Goal: Task Accomplishment & Management: Use online tool/utility

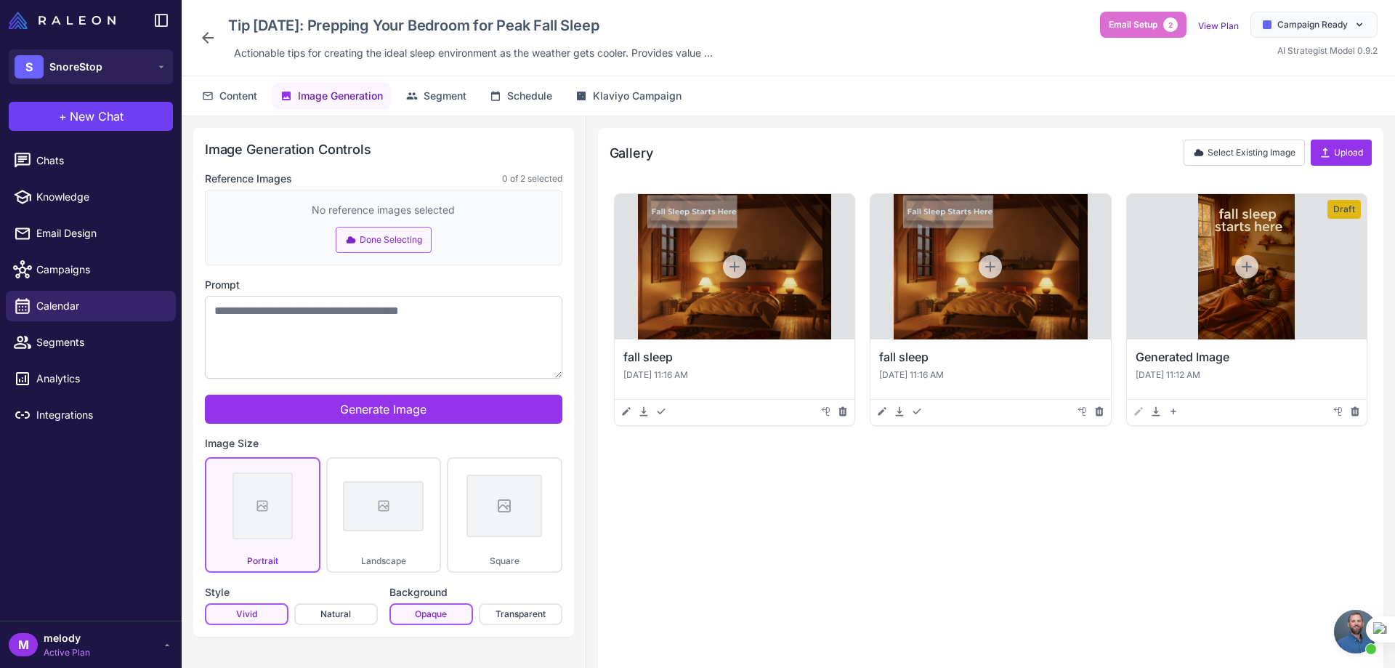
scroll to position [601, 0]
click at [222, 92] on span "Content" at bounding box center [238, 96] width 38 height 16
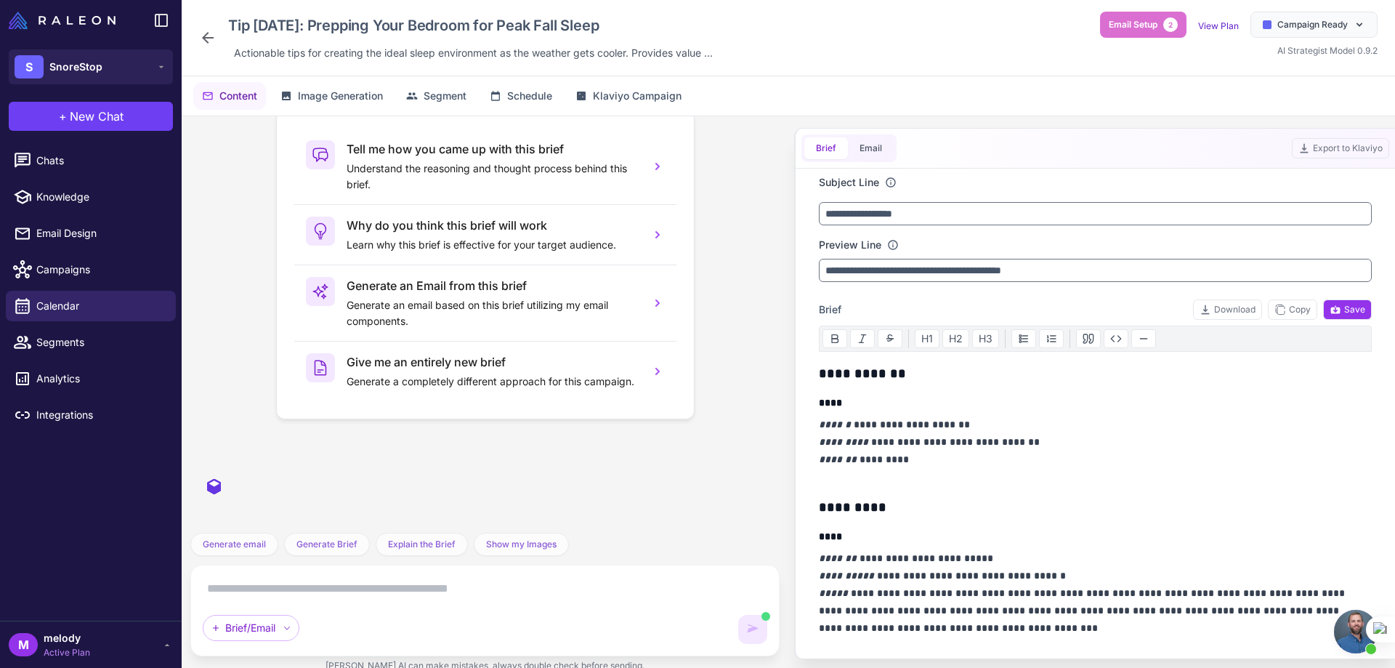
scroll to position [2249, 0]
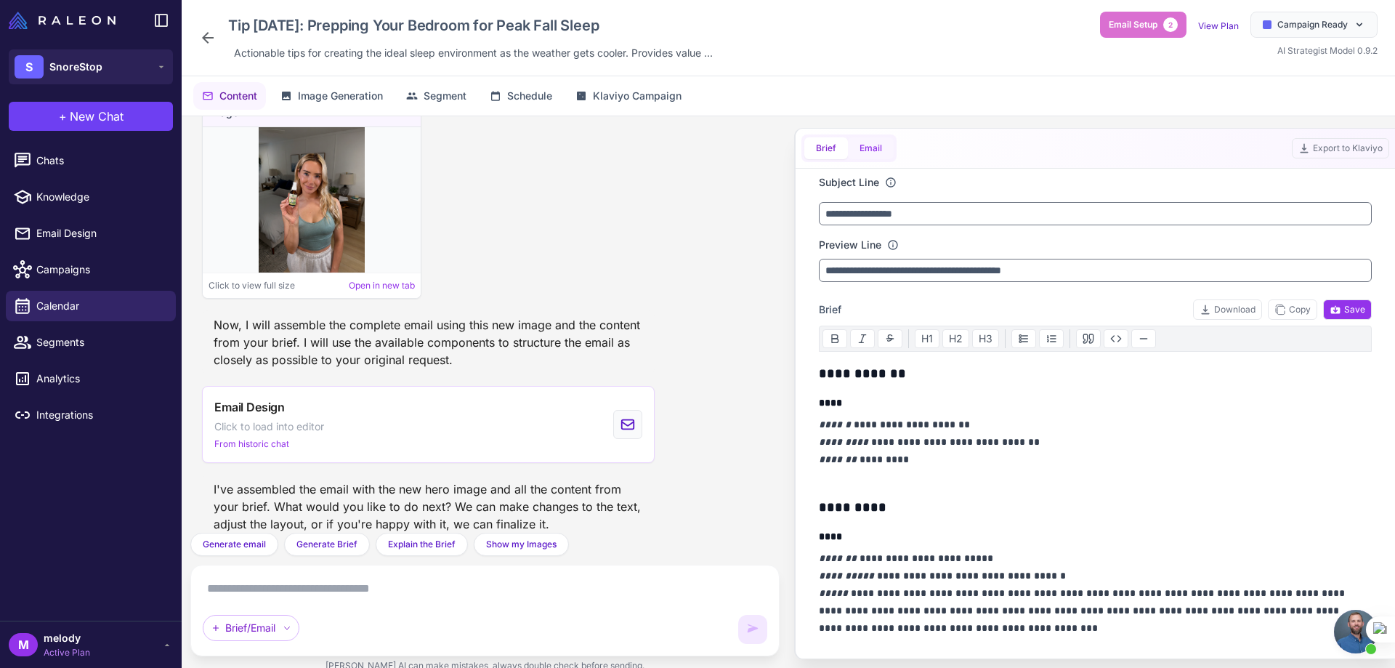
click at [873, 150] on button "Email" at bounding box center [871, 148] width 46 height 22
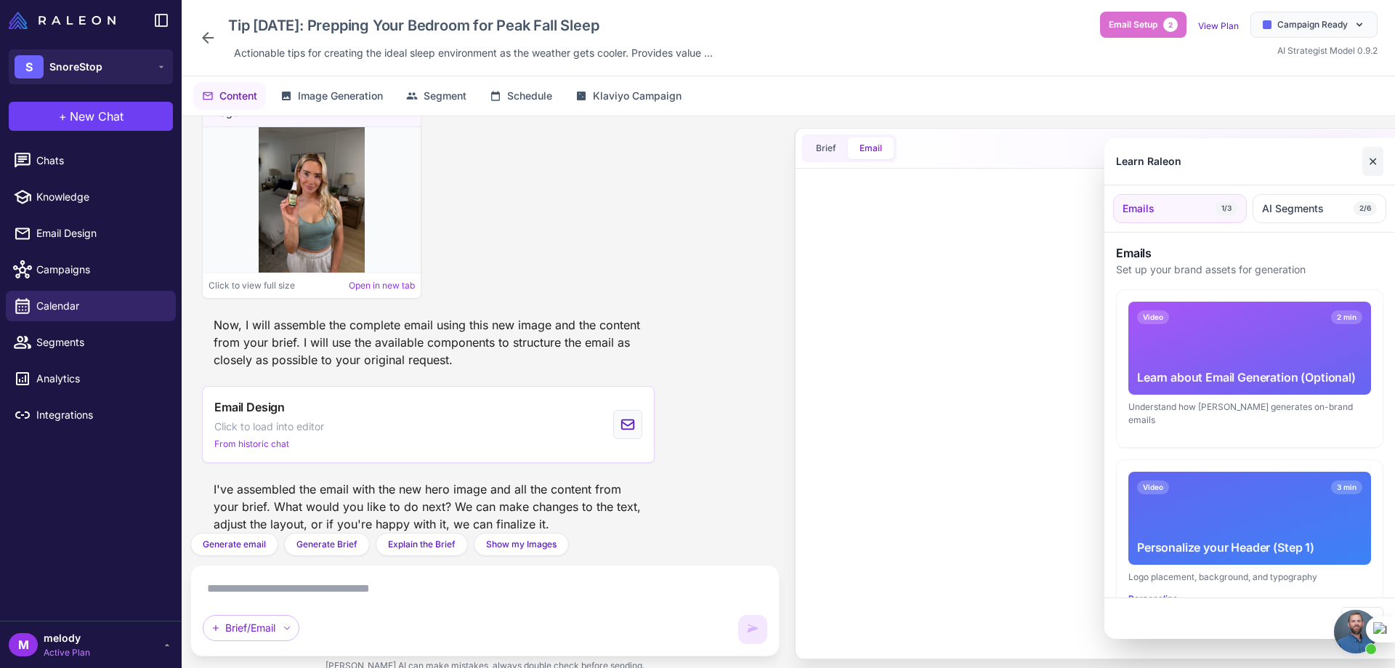
click at [1375, 158] on button "✕" at bounding box center [1372, 161] width 21 height 29
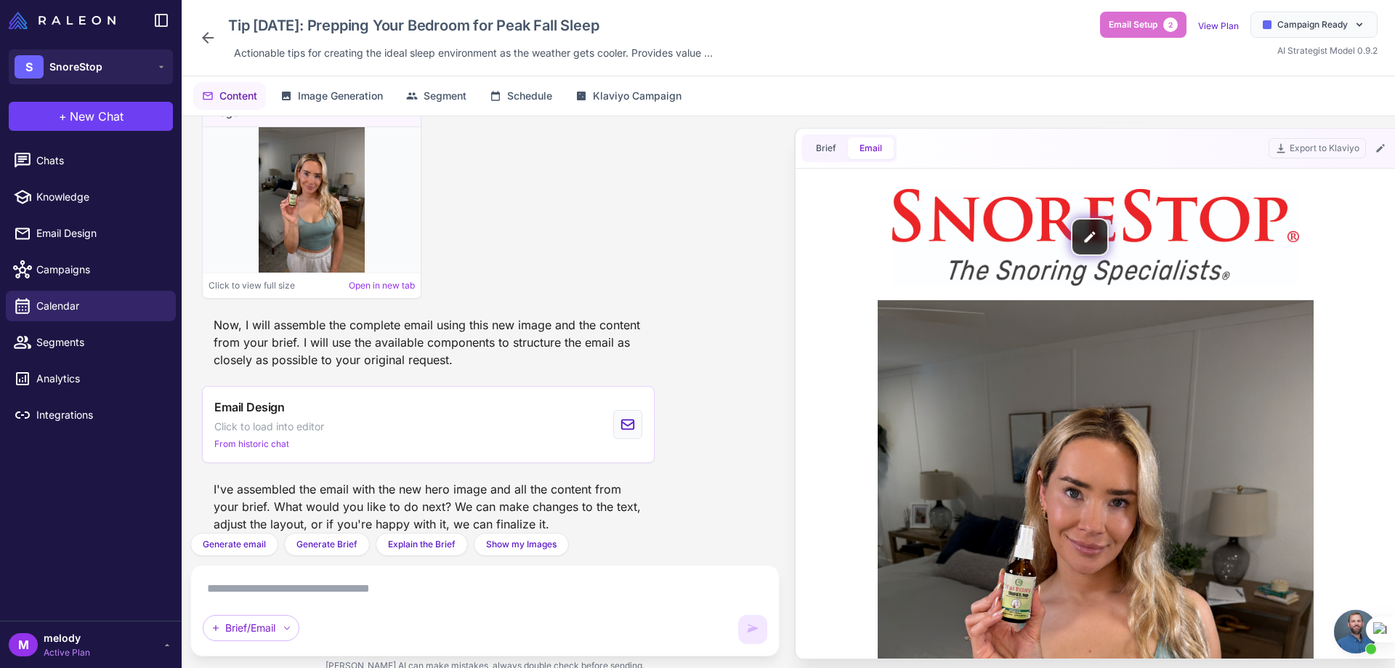
scroll to position [0, 0]
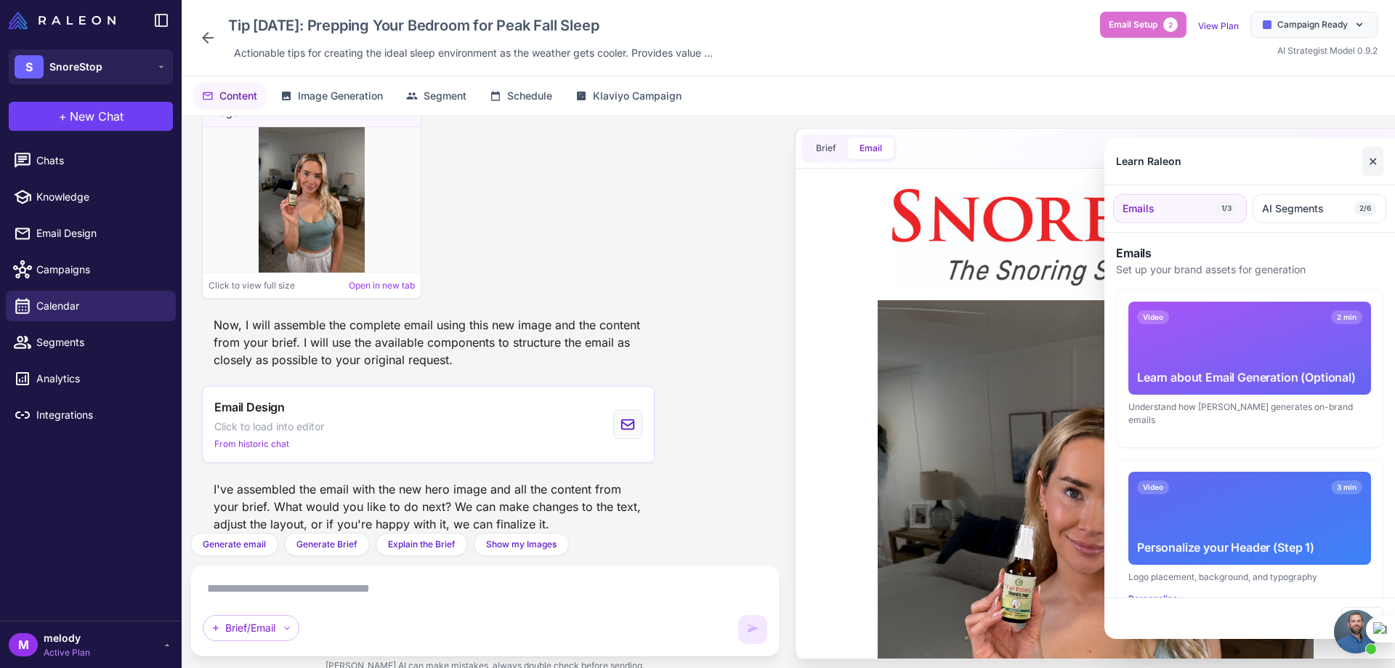
click at [1370, 160] on button "✕" at bounding box center [1372, 161] width 21 height 29
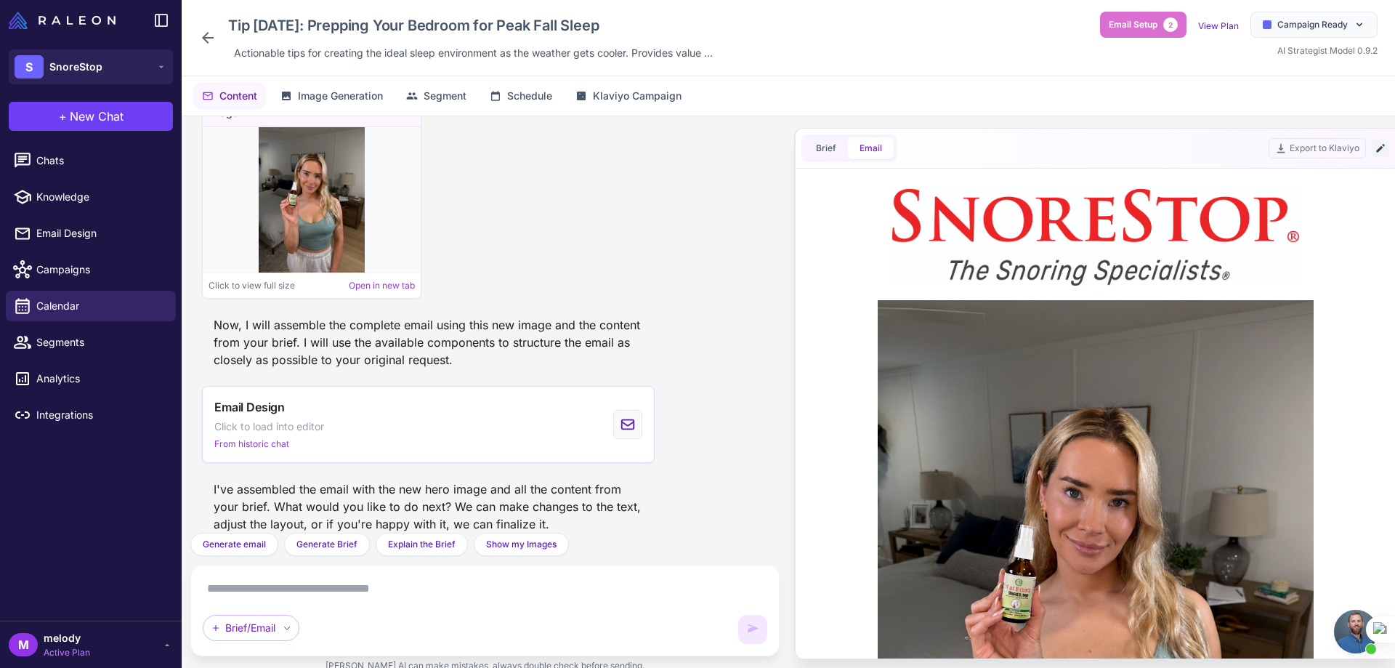
click at [1386, 147] on button at bounding box center [1380, 147] width 17 height 17
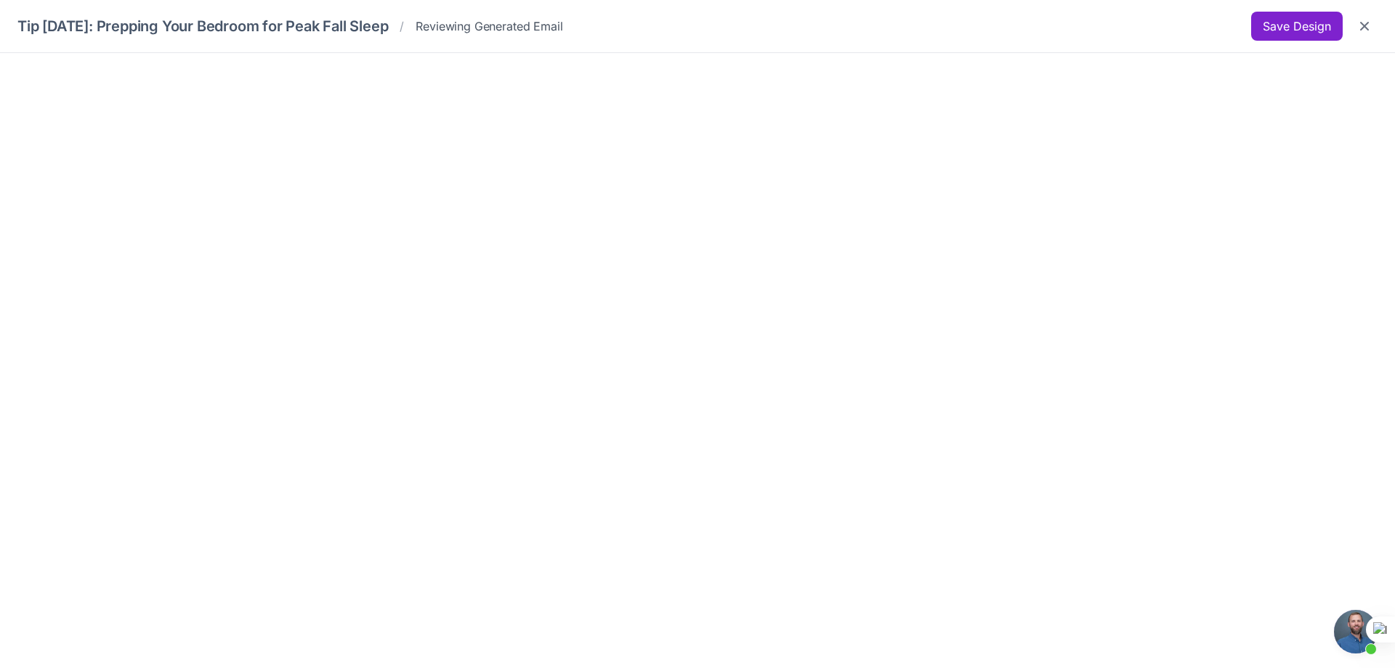
click at [1276, 31] on button "Save Design" at bounding box center [1297, 26] width 92 height 29
click at [1367, 20] on icon "Close" at bounding box center [1364, 26] width 15 height 15
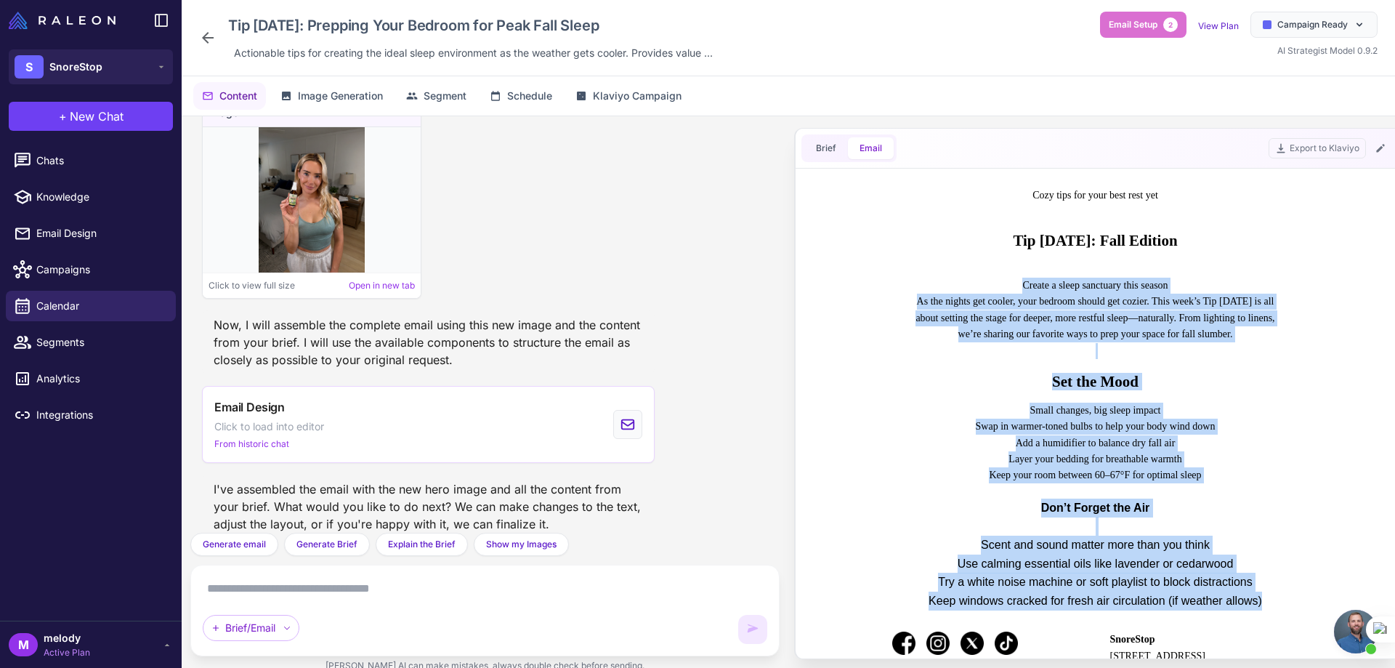
scroll to position [334, 0]
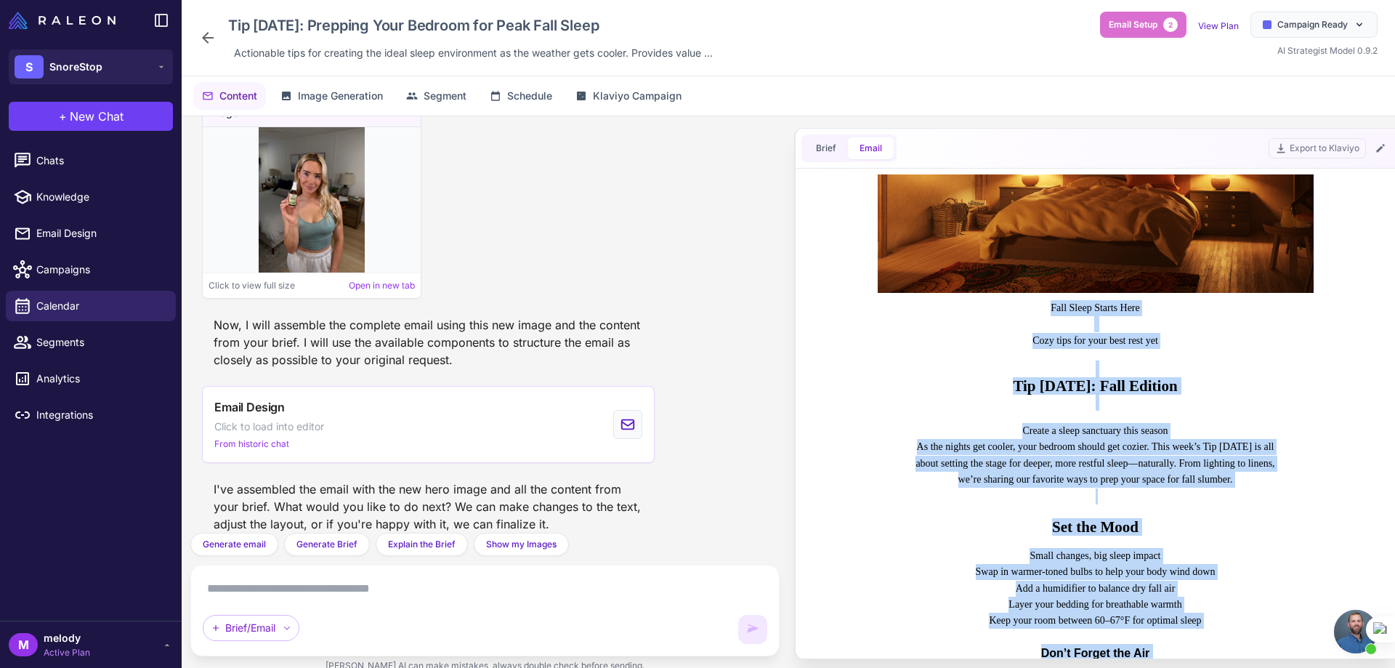
drag, startPoint x: 1271, startPoint y: 557, endPoint x: 881, endPoint y: 305, distance: 463.9
click at [881, 305] on td "Fall Sleep Starts Here Cozy tips for your best rest yet Tip [DATE]: Fall Editio…" at bounding box center [1095, 380] width 553 height 1080
copy td "Fall Sleep Starts Here Cozy tips for your best rest yet Tip [DATE]: Fall Editio…"
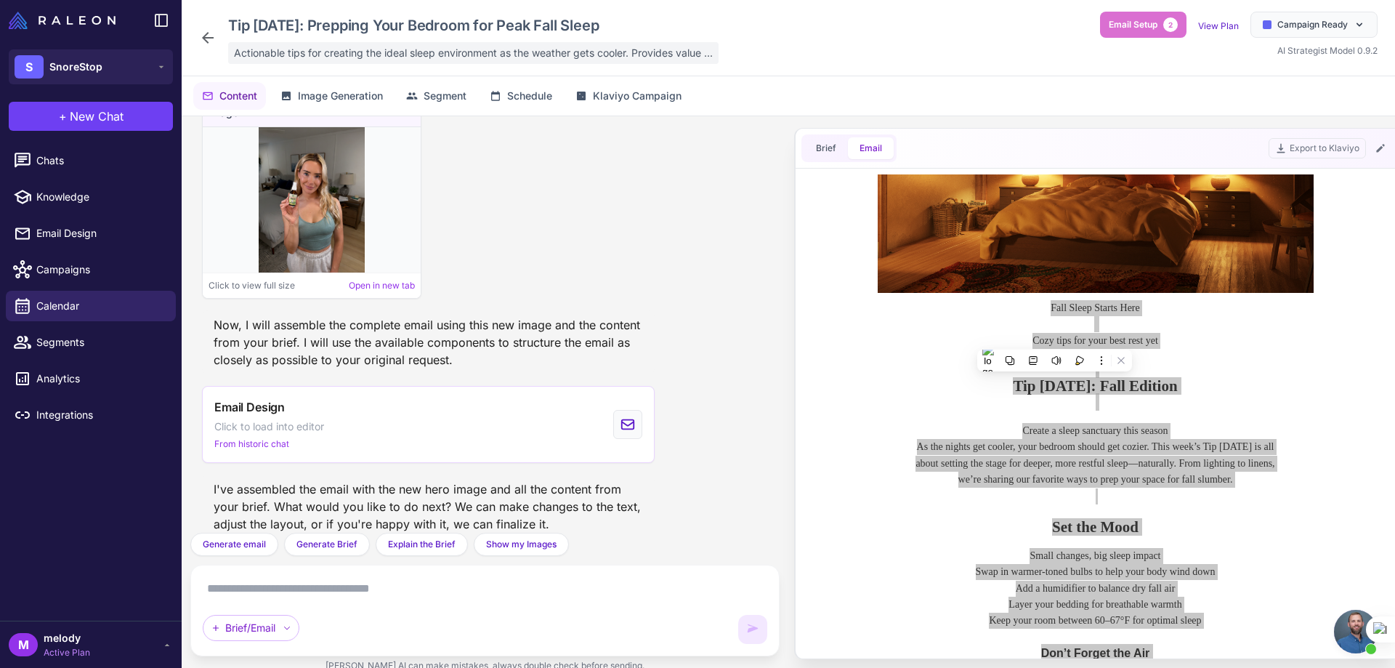
click at [416, 53] on span "Actionable tips for creating the ideal sleep environment as the weather gets co…" at bounding box center [473, 53] width 479 height 16
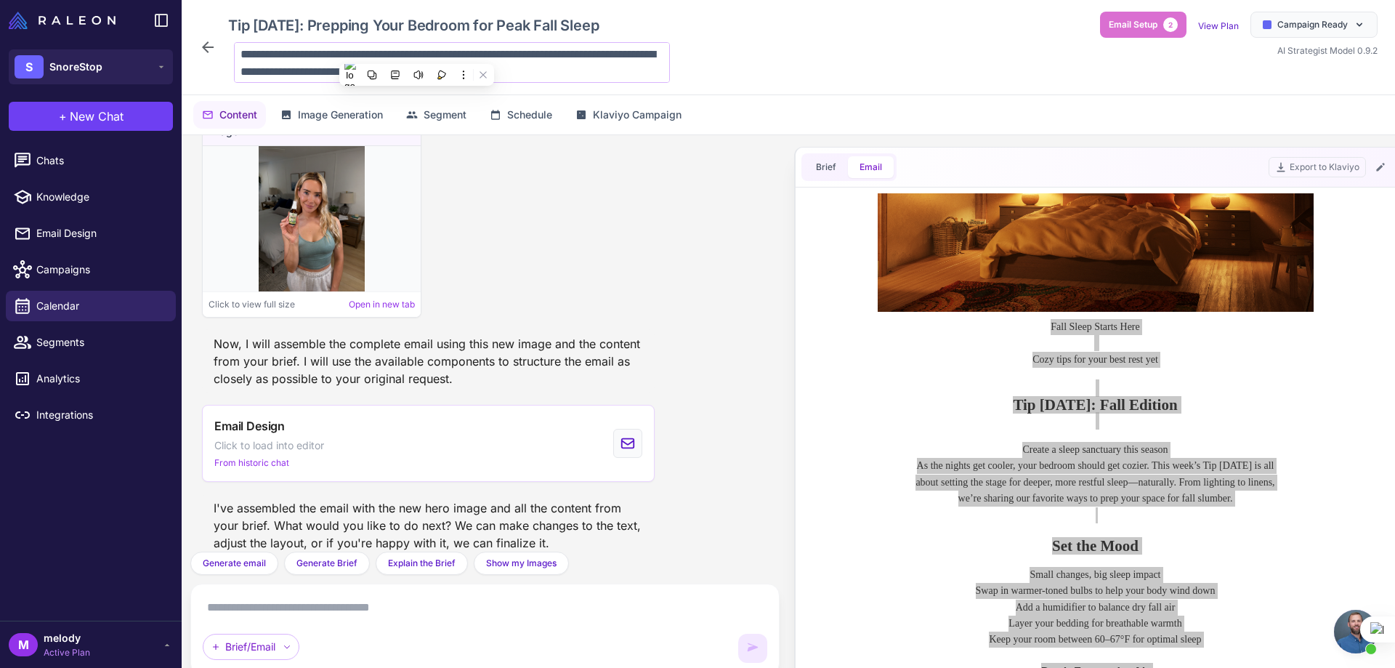
click at [529, 62] on textarea "**********" at bounding box center [452, 62] width 436 height 41
drag, startPoint x: 534, startPoint y: 71, endPoint x: 240, endPoint y: 49, distance: 295.1
click at [240, 49] on textarea "**********" at bounding box center [452, 62] width 436 height 41
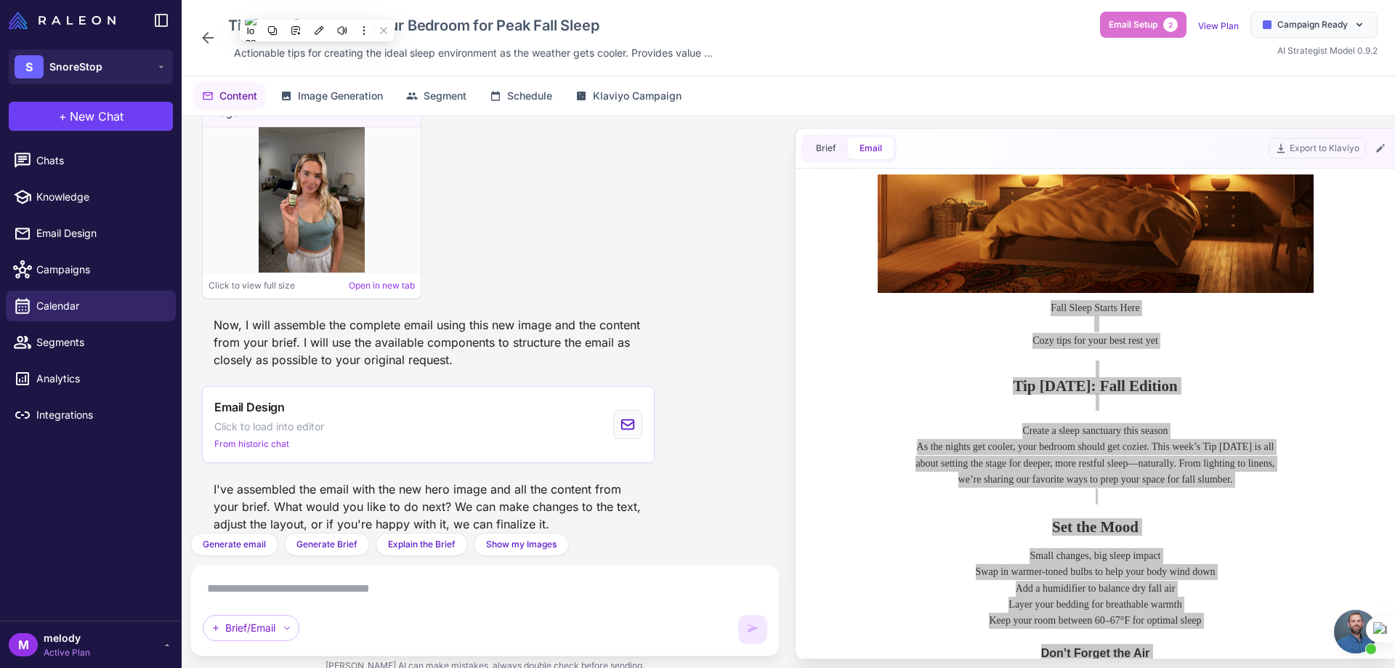
click at [534, 157] on div "Image Click to view full size Open in new tab" at bounding box center [485, 198] width 566 height 201
click at [630, 31] on div "Tip [DATE]: Prepping Your Bedroom for Peak Fall Sleep" at bounding box center [470, 26] width 496 height 28
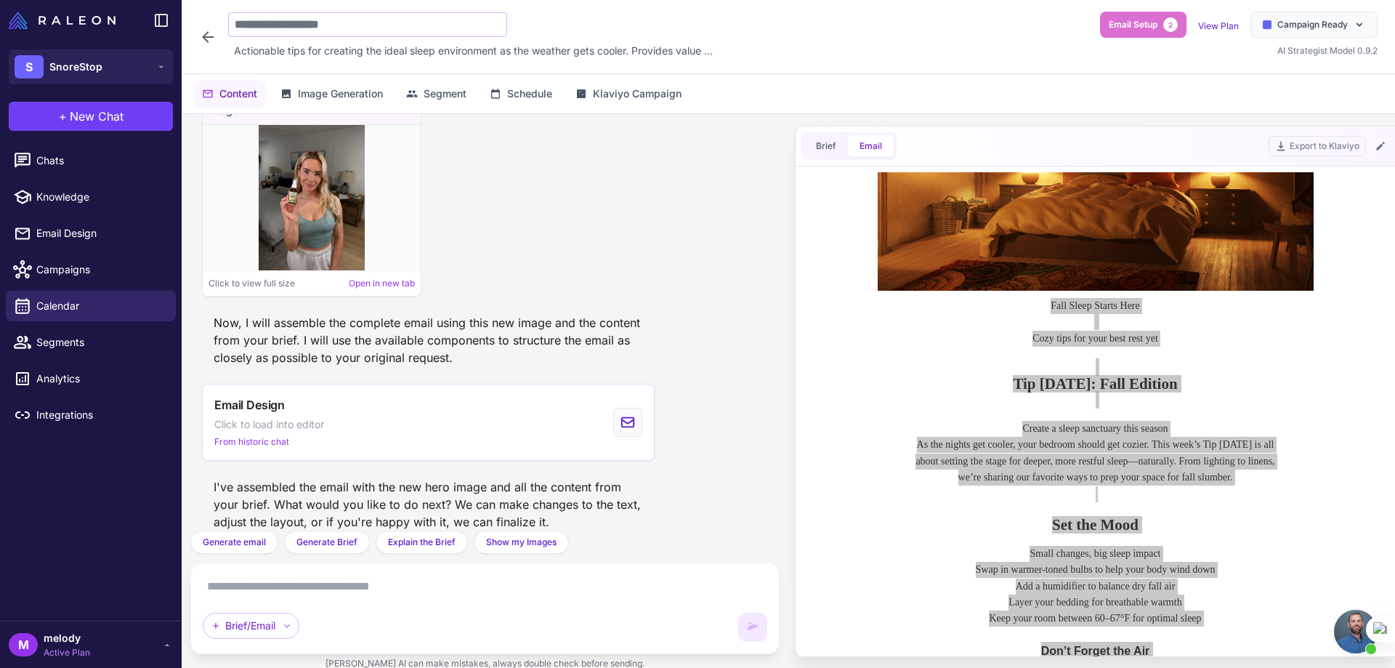
type input "**********"
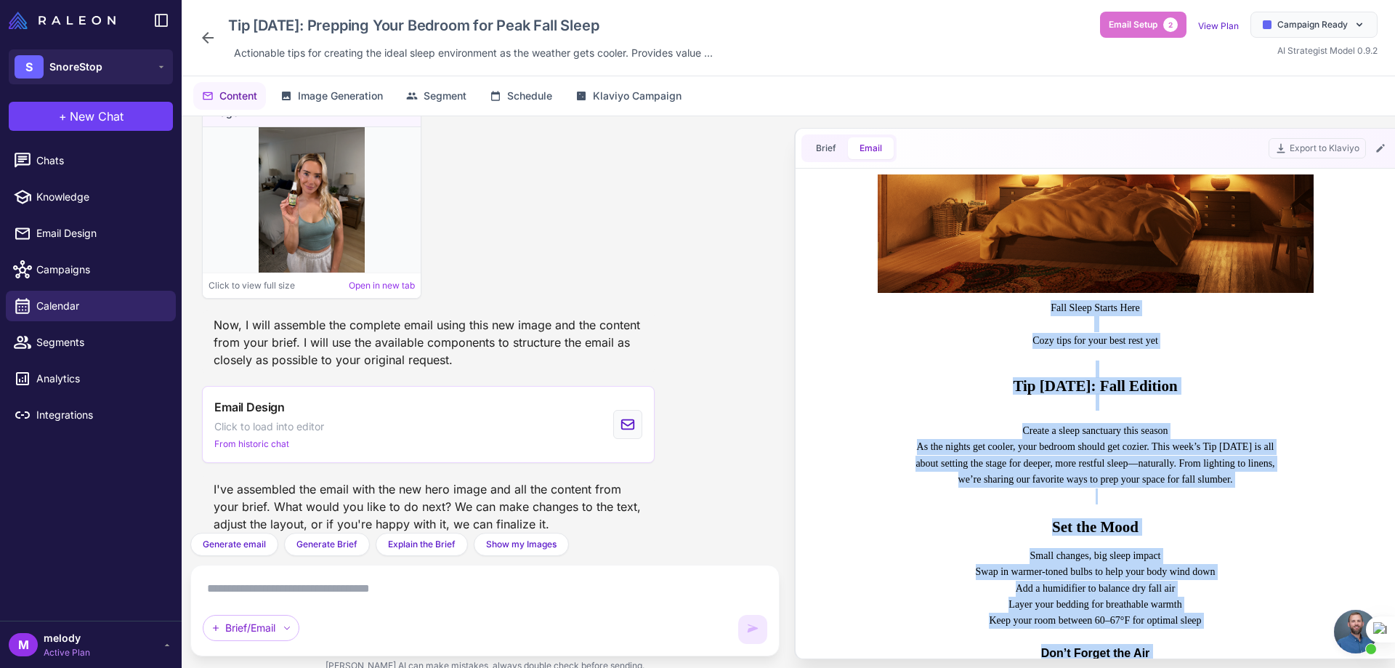
click at [890, 365] on td "Fall Sleep Starts Here Cozy tips for your best rest yet Tip [DATE]: Fall Editio…" at bounding box center [1096, 402] width 436 height 219
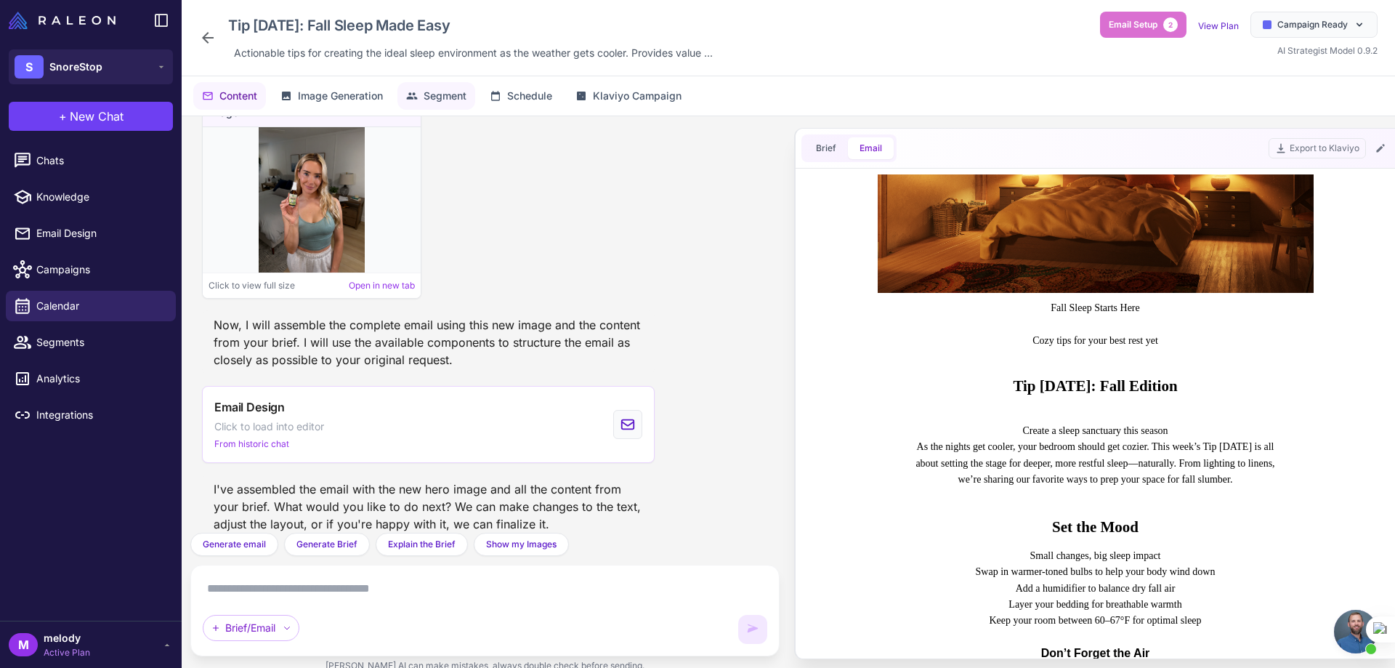
click at [444, 100] on span "Segment" at bounding box center [445, 96] width 43 height 16
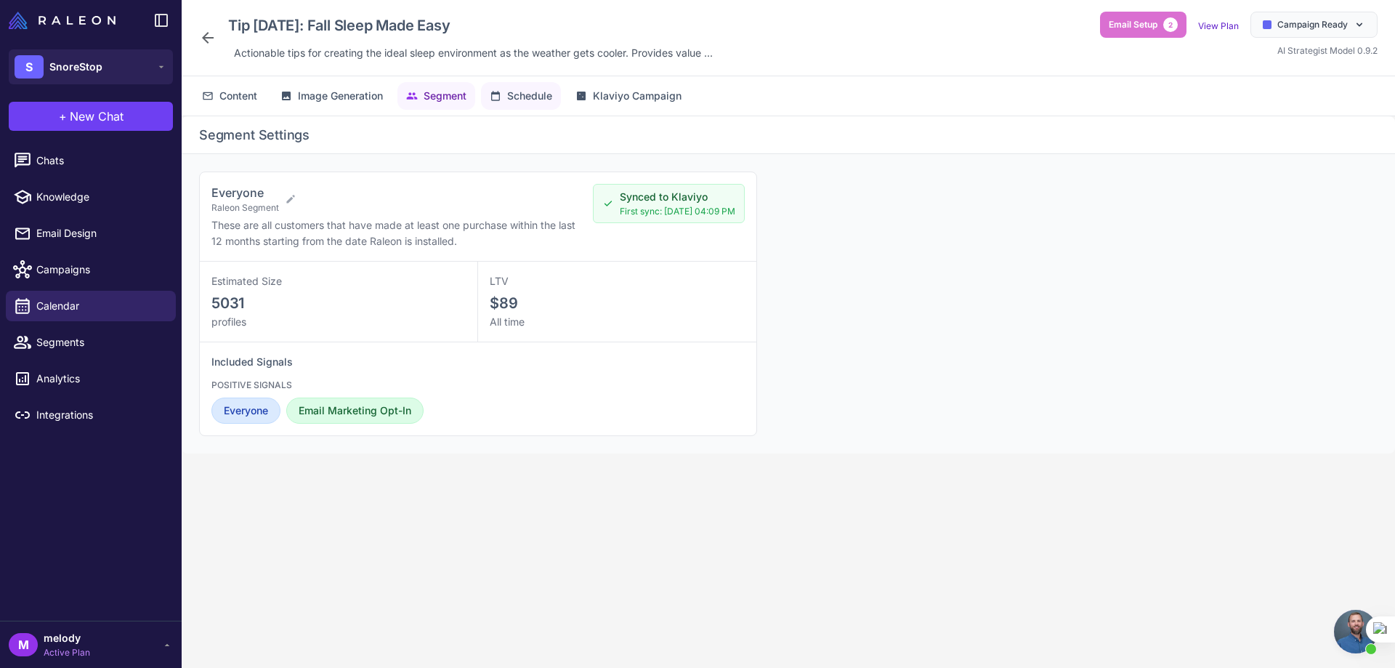
click at [528, 105] on button "Schedule" at bounding box center [521, 96] width 80 height 28
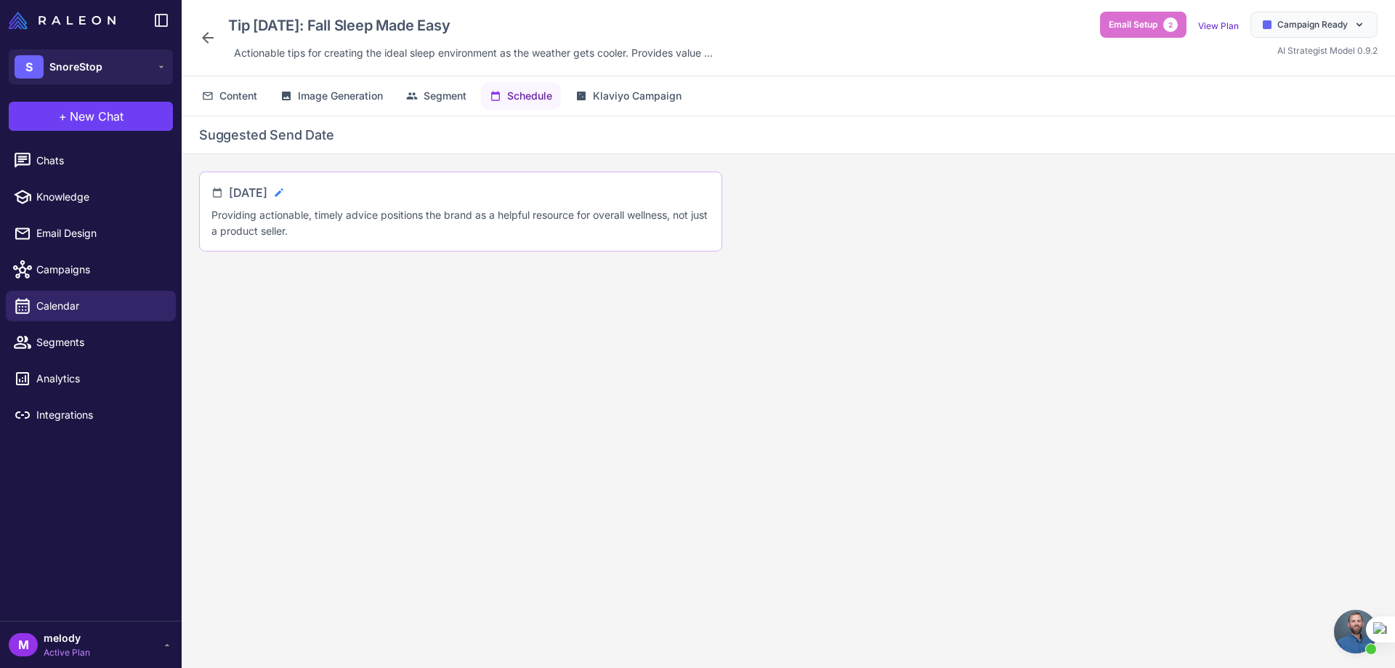
click at [285, 195] on icon at bounding box center [279, 193] width 12 height 12
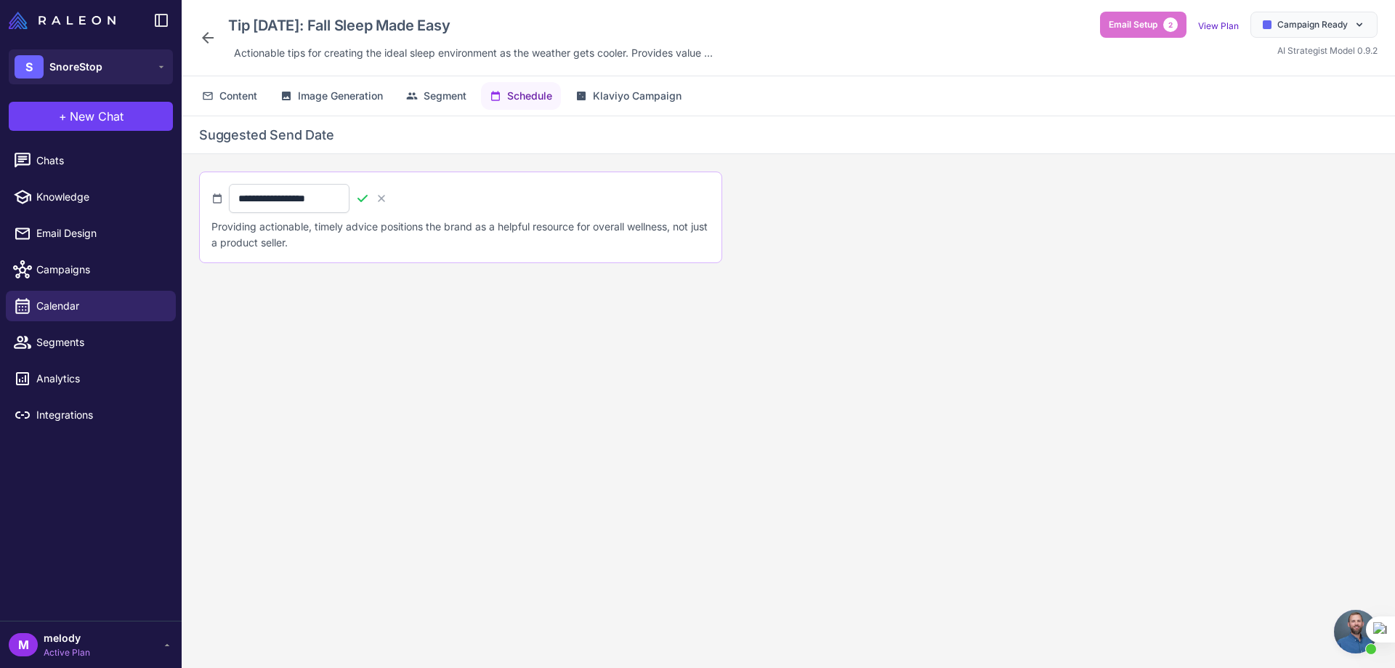
click at [368, 200] on icon at bounding box center [362, 198] width 10 height 7
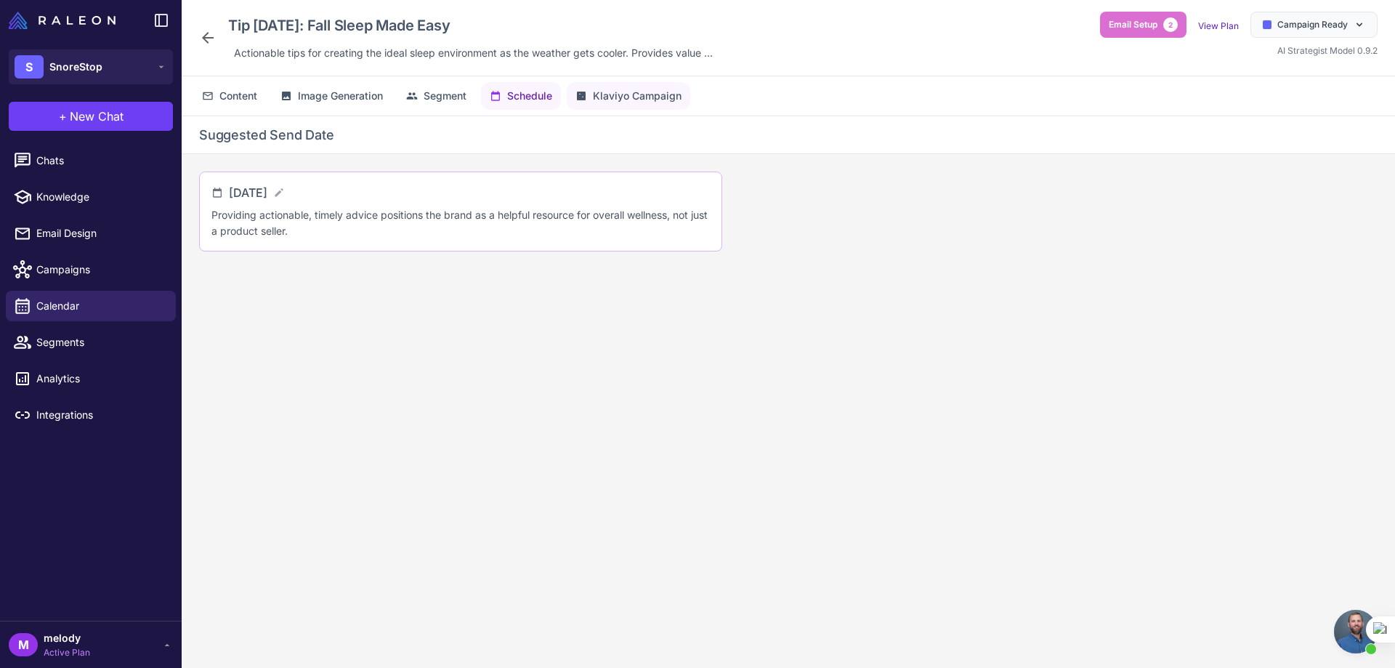
click at [614, 103] on span "Klaviyo Campaign" at bounding box center [637, 96] width 89 height 16
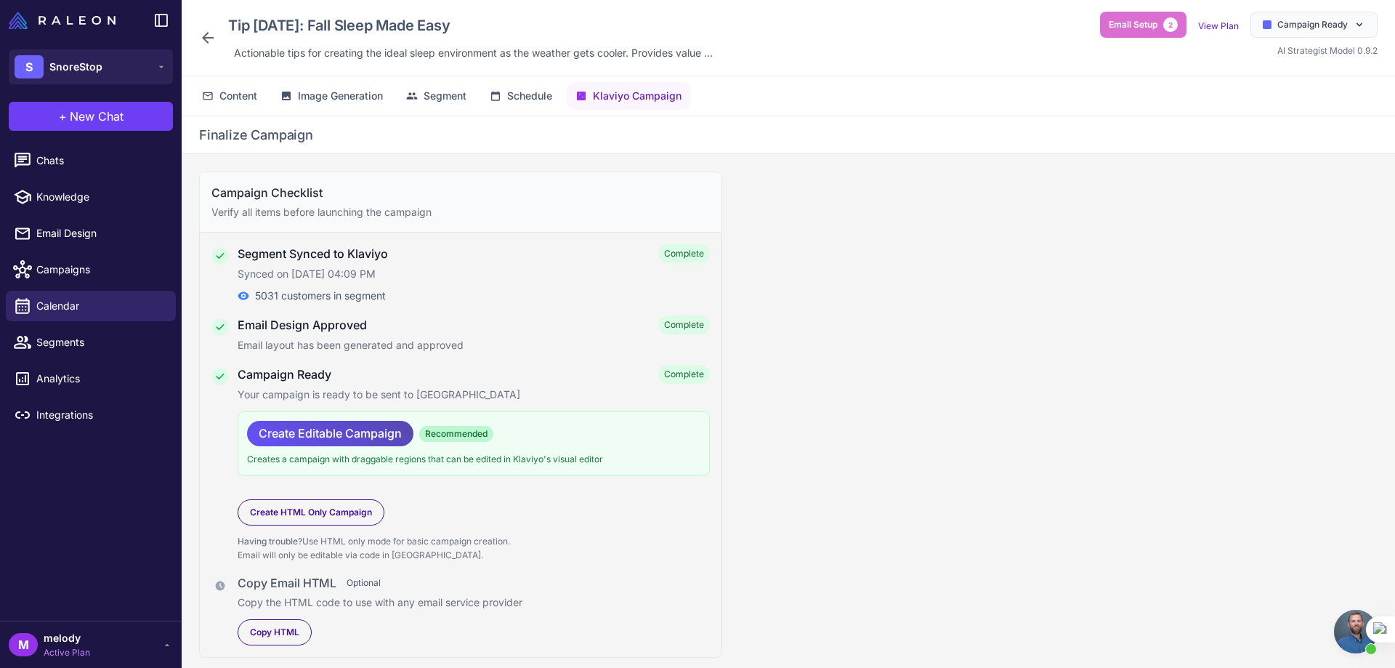
click at [340, 438] on span "Create Editable Campaign" at bounding box center [330, 433] width 143 height 25
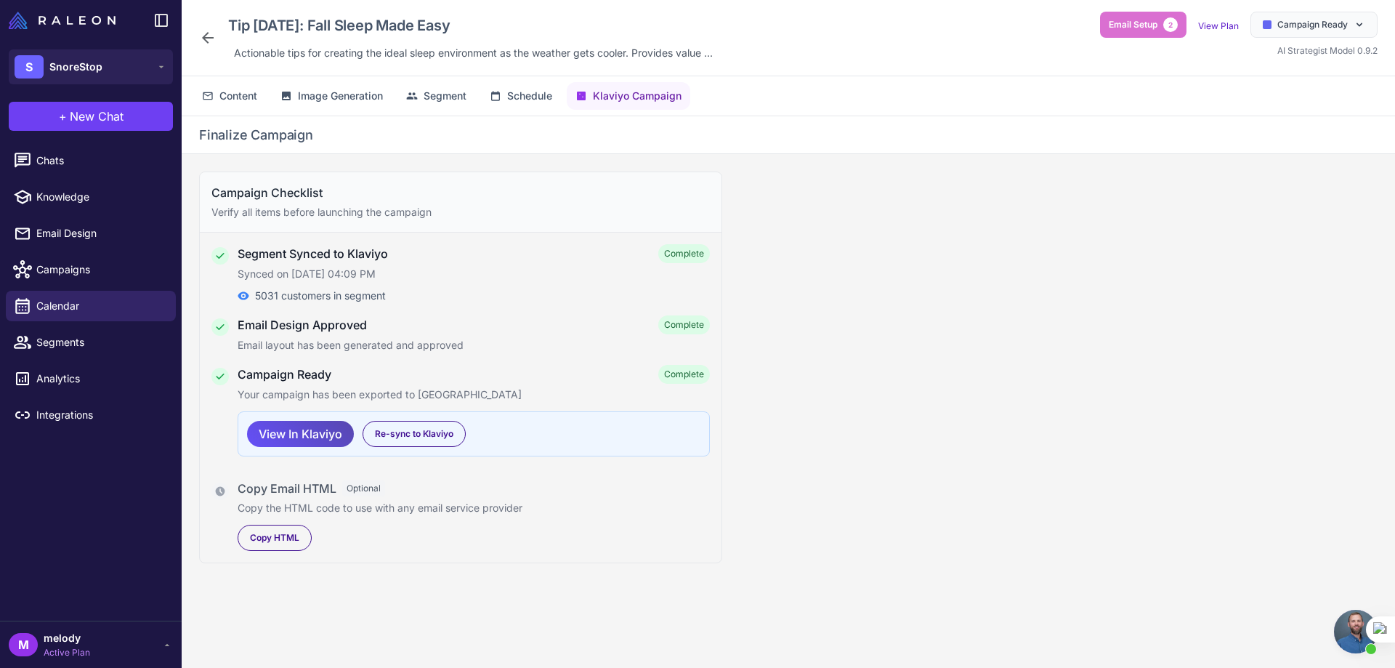
click at [328, 435] on span "View In Klaviyo" at bounding box center [301, 433] width 84 height 25
